Goal: Use online tool/utility: Utilize a website feature to perform a specific function

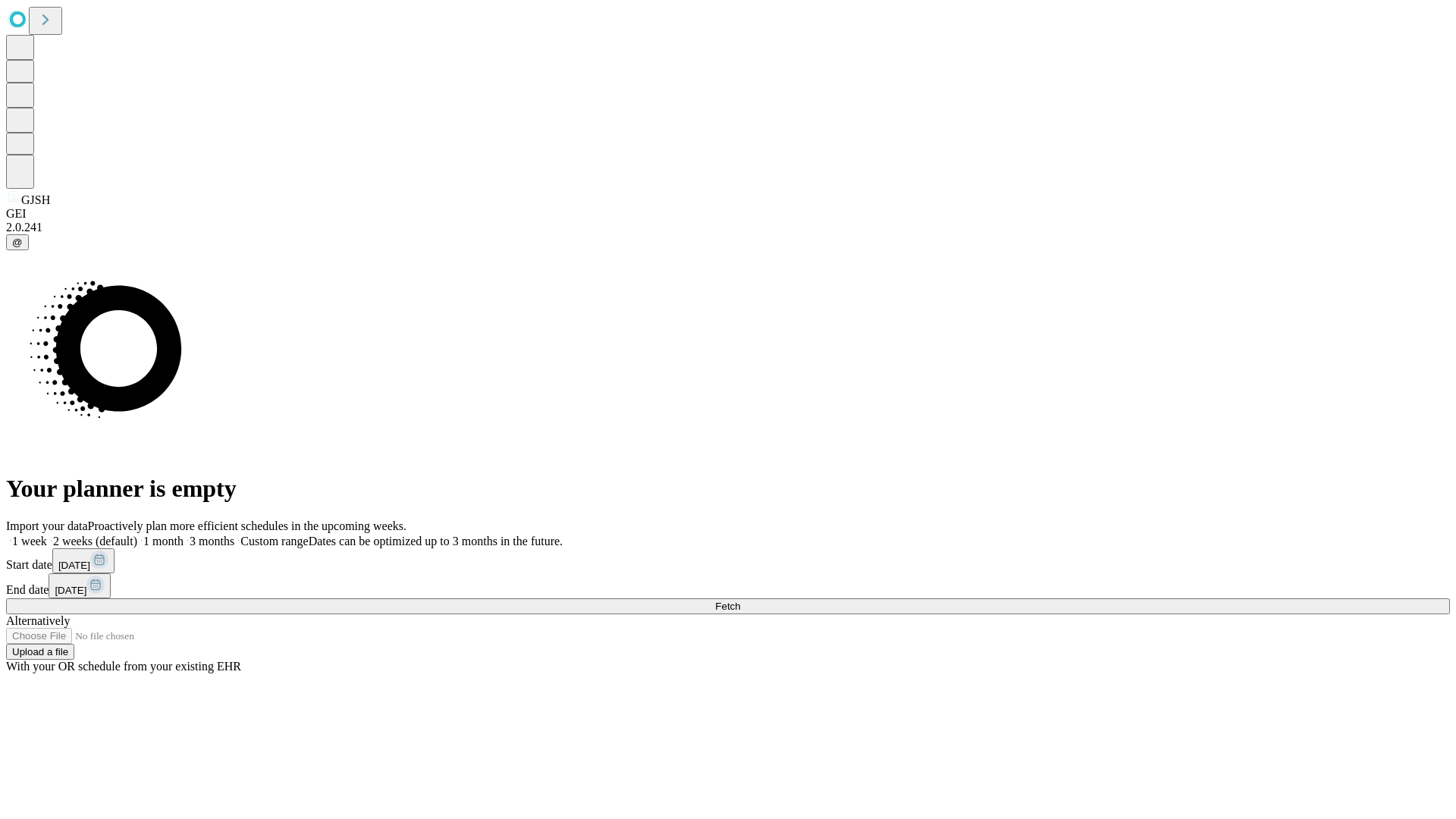
click at [740, 600] on span "Fetch" at bounding box center [727, 606] width 25 height 12
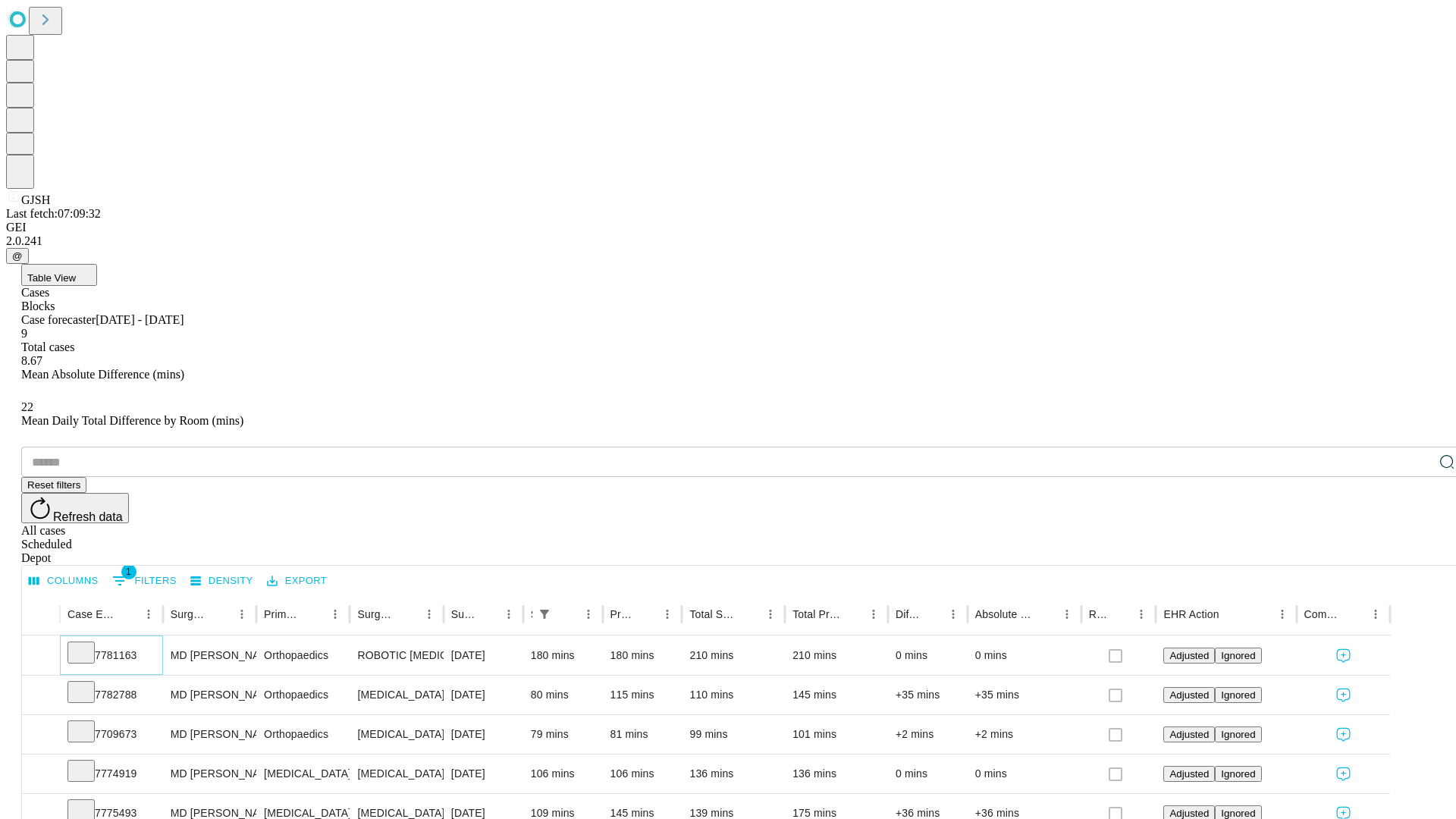
click at [89, 644] on icon at bounding box center [81, 651] width 15 height 15
